Goal: Check status: Check status

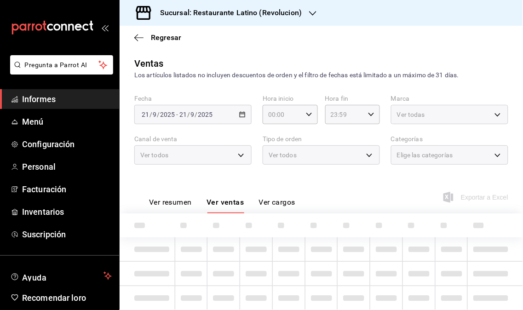
click at [42, 100] on font "Informes" at bounding box center [39, 99] width 34 height 10
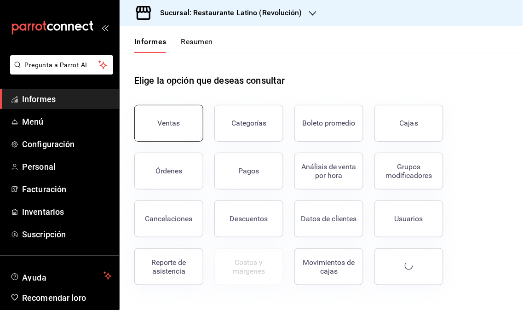
click at [182, 121] on button "Ventas" at bounding box center [168, 123] width 69 height 37
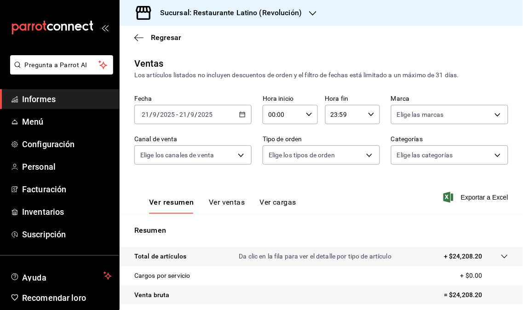
click at [303, 15] on div "Sucursal: Restaurante Latino (Revolución)" at bounding box center [223, 13] width 193 height 26
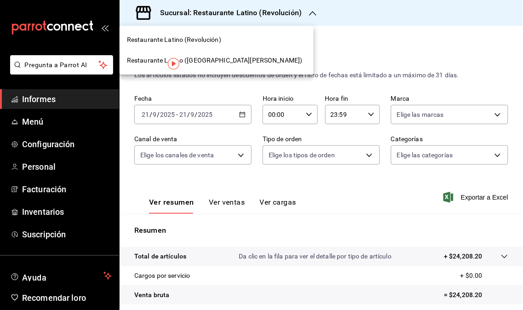
click at [208, 60] on font "Restaurante Latino ([GEOGRAPHIC_DATA][PERSON_NAME])" at bounding box center [215, 60] width 176 height 7
